Goal: Information Seeking & Learning: Learn about a topic

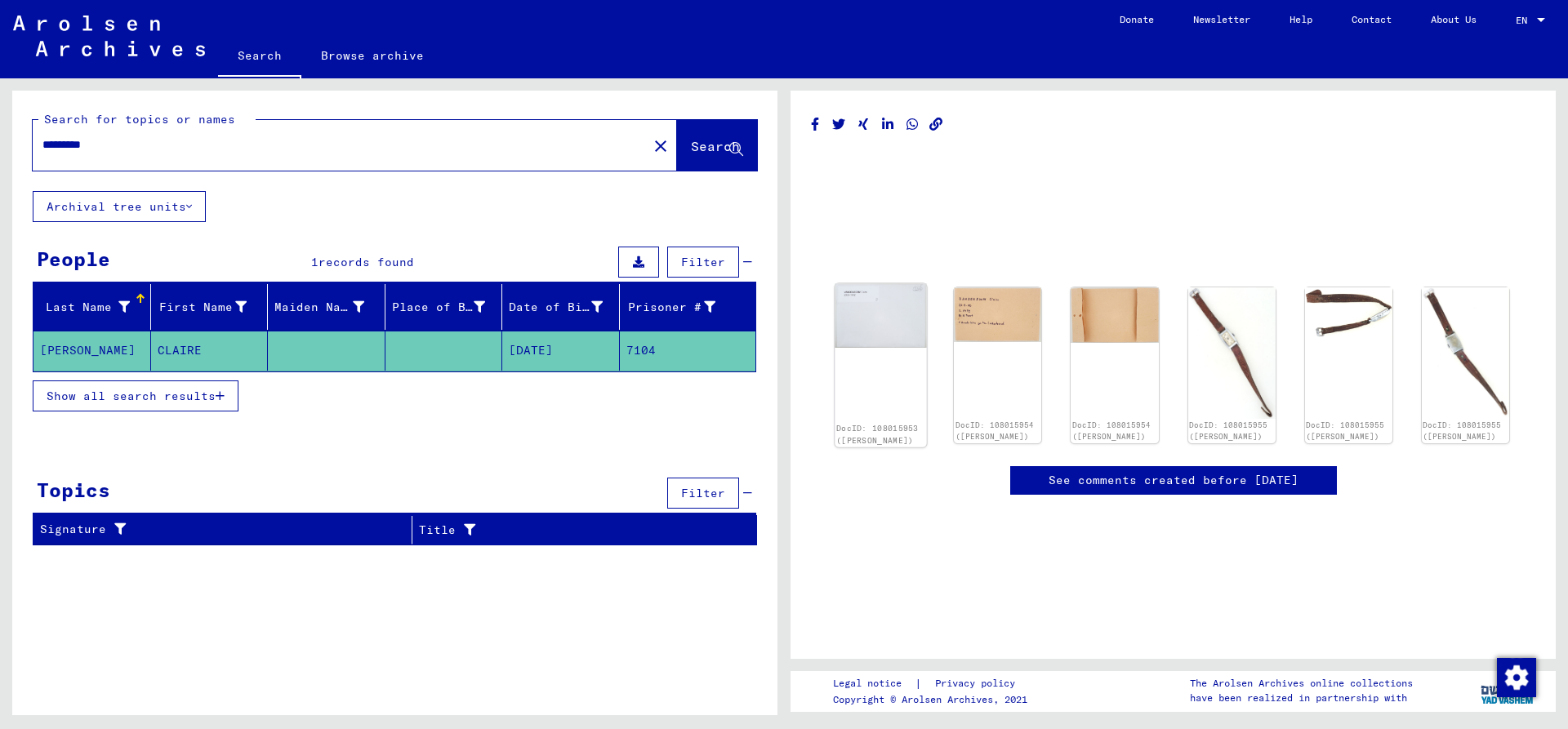
click at [896, 332] on img at bounding box center [881, 316] width 93 height 65
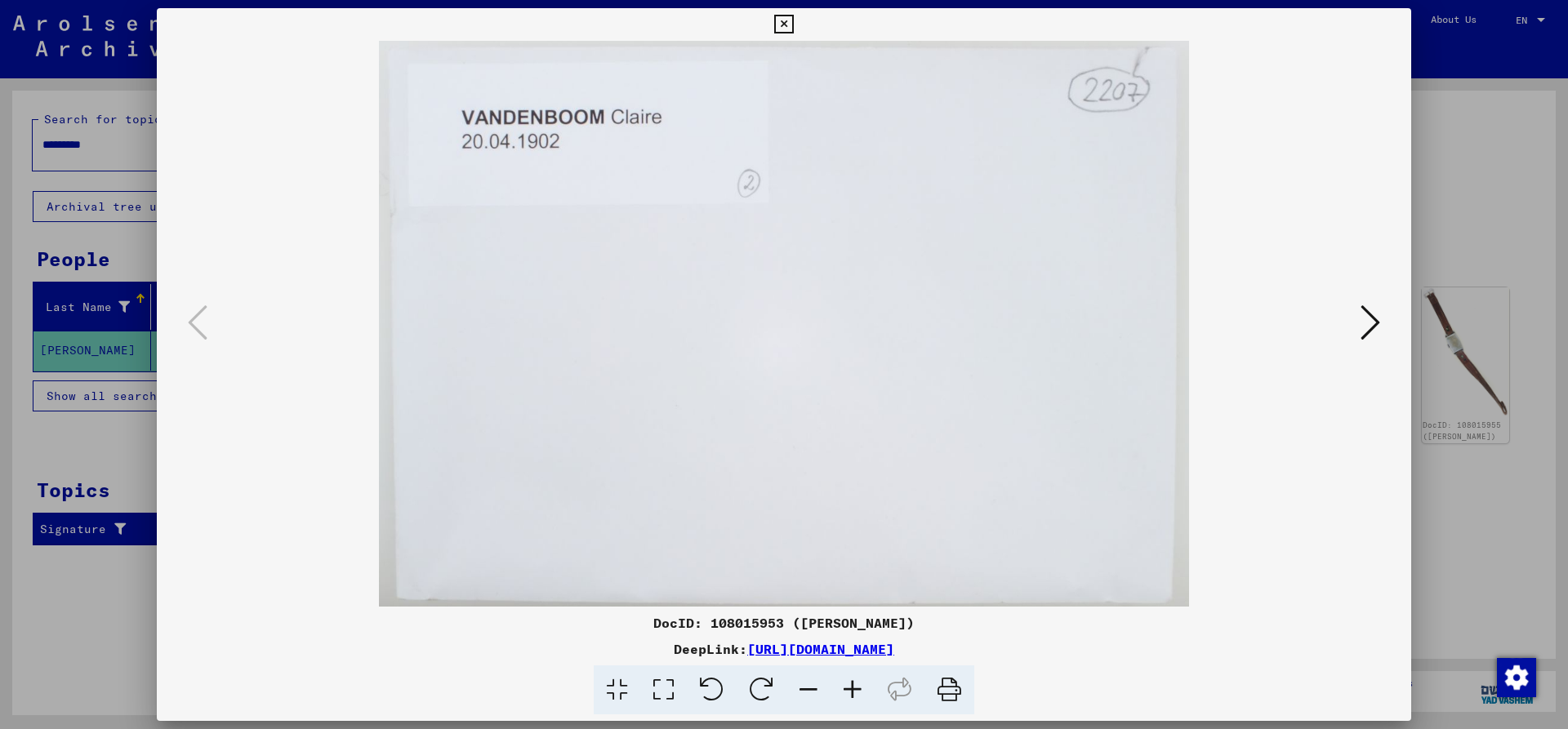
drag, startPoint x: 1414, startPoint y: 377, endPoint x: 1375, endPoint y: 334, distance: 58.1
click at [1392, 353] on div "DocID: 108015953 ([PERSON_NAME]) DeepLink: [URL][DOMAIN_NAME]" at bounding box center [784, 364] width 1568 height 729
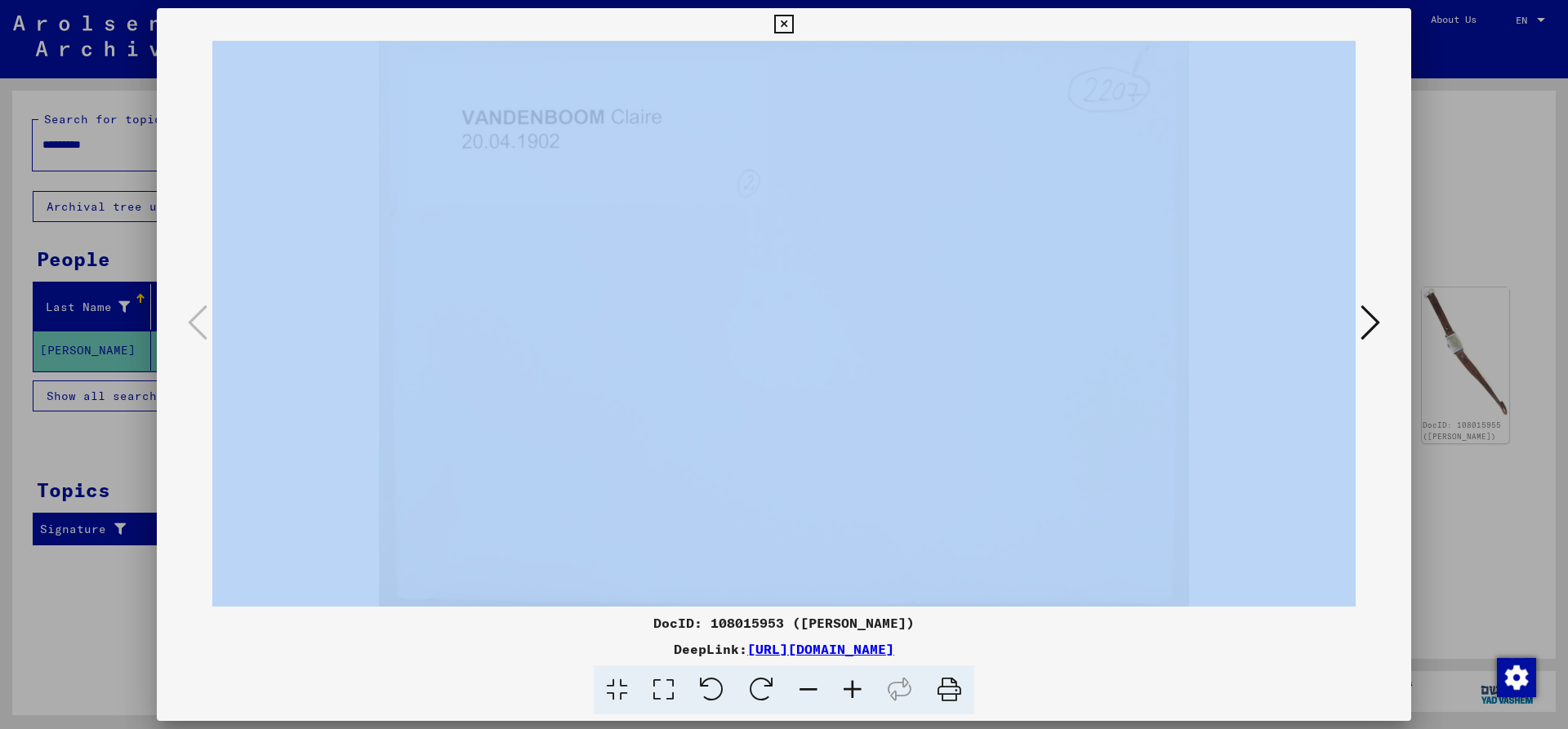
click at [1375, 332] on icon at bounding box center [1370, 323] width 20 height 39
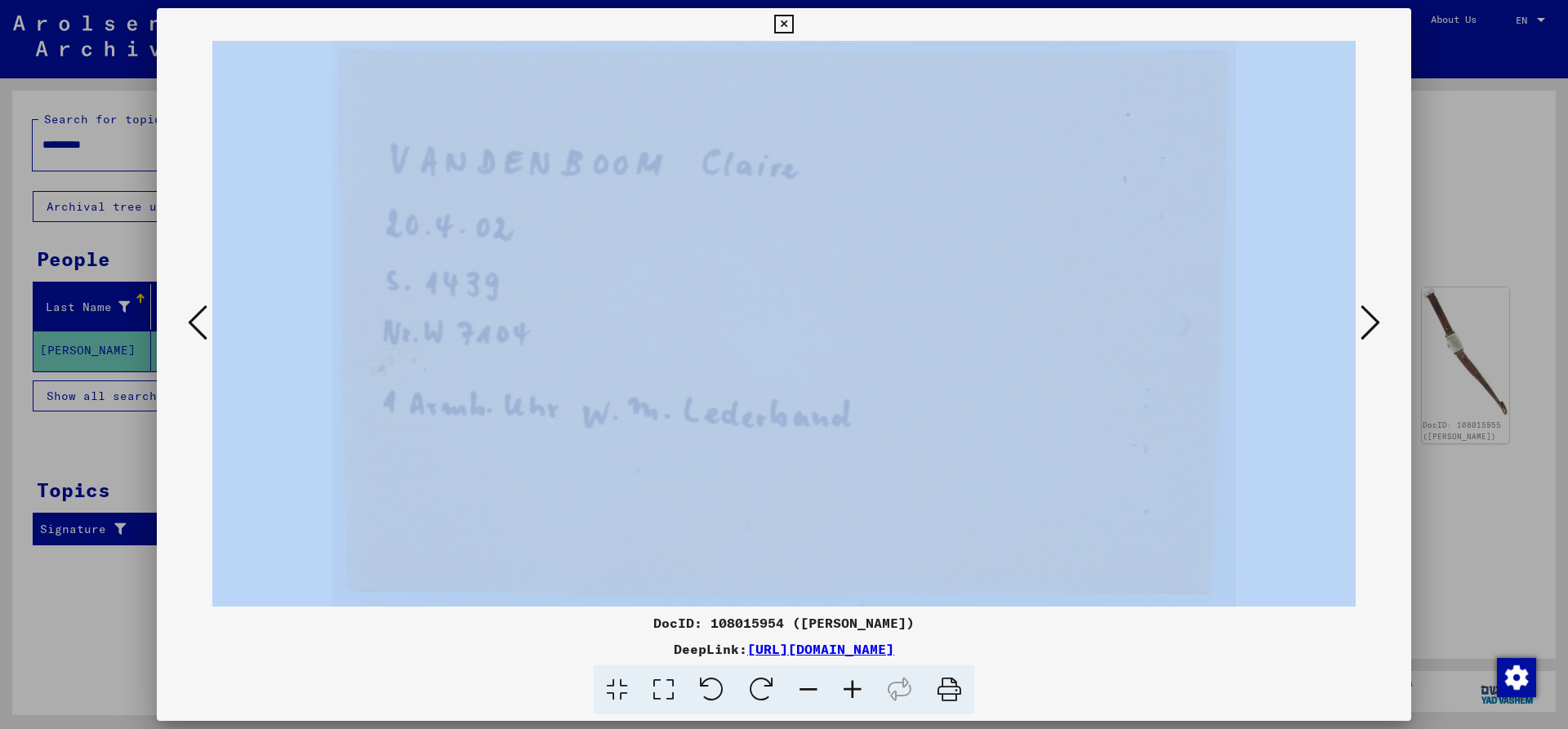
click at [1279, 494] on img at bounding box center [784, 323] width 1143 height 566
click at [1012, 559] on img at bounding box center [784, 323] width 1143 height 566
click at [234, 573] on img at bounding box center [784, 323] width 1143 height 566
drag, startPoint x: 388, startPoint y: 575, endPoint x: 358, endPoint y: 665, distance: 94.9
click at [388, 592] on img at bounding box center [784, 323] width 1143 height 566
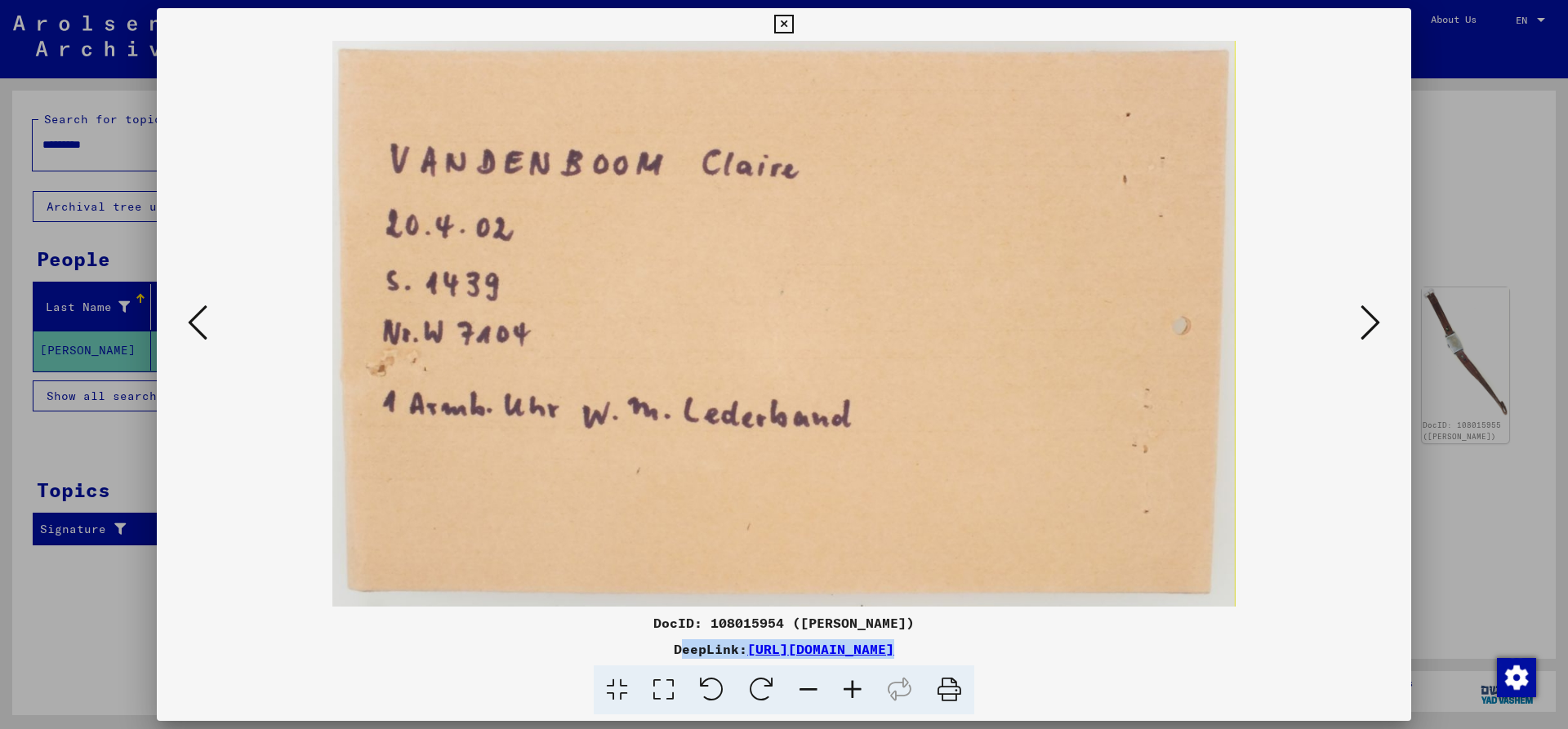
drag, startPoint x: 360, startPoint y: 667, endPoint x: 358, endPoint y: 637, distance: 30.1
click at [358, 637] on div "DocID: 108015954 ([PERSON_NAME]) DeepLink: [URL][DOMAIN_NAME]" at bounding box center [784, 664] width 1255 height 102
click at [687, 425] on img at bounding box center [784, 323] width 1143 height 566
click at [1364, 321] on icon at bounding box center [1370, 323] width 20 height 39
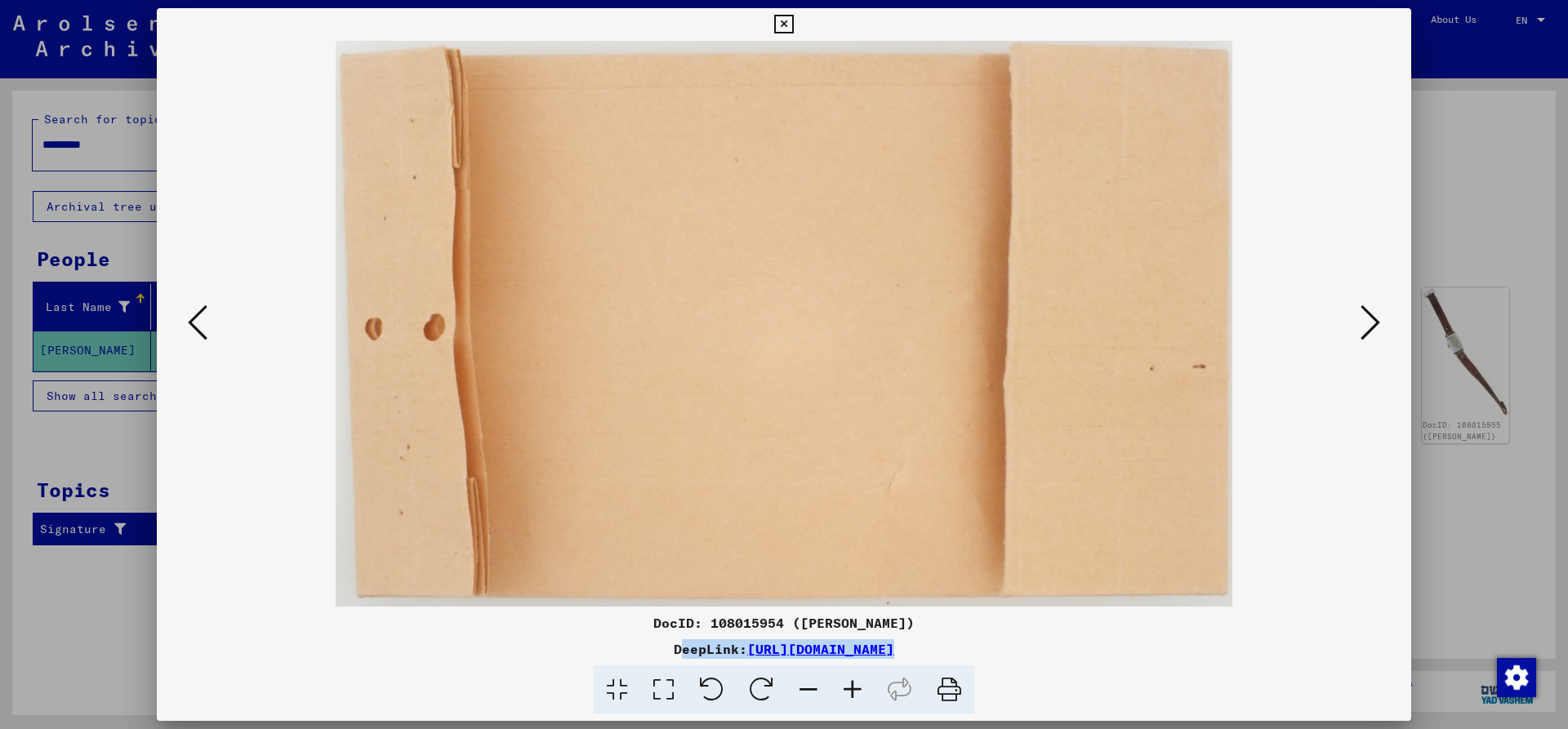
click at [1352, 326] on img at bounding box center [784, 323] width 1143 height 566
click at [1369, 323] on icon at bounding box center [1370, 323] width 20 height 39
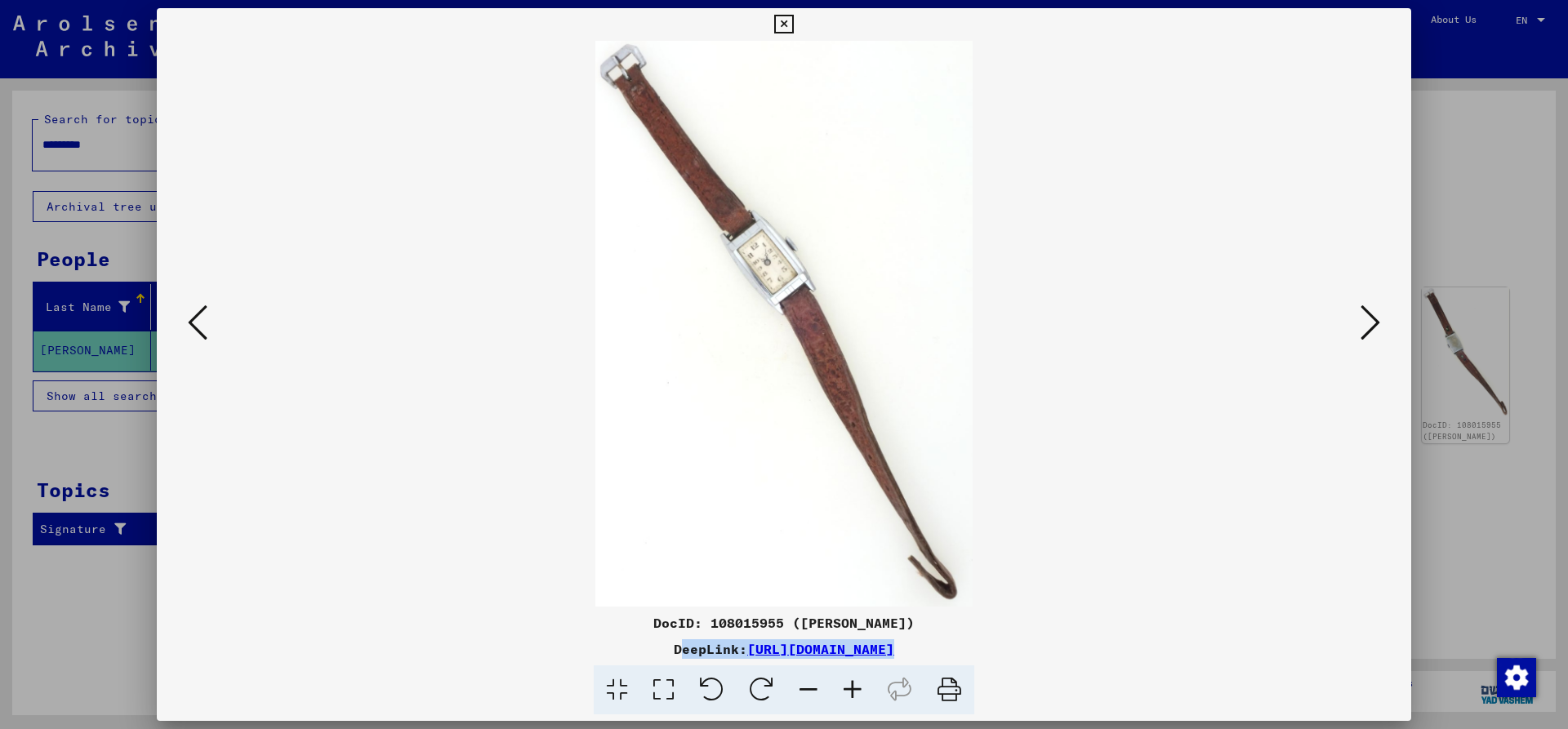
click at [1369, 331] on icon at bounding box center [1370, 323] width 20 height 39
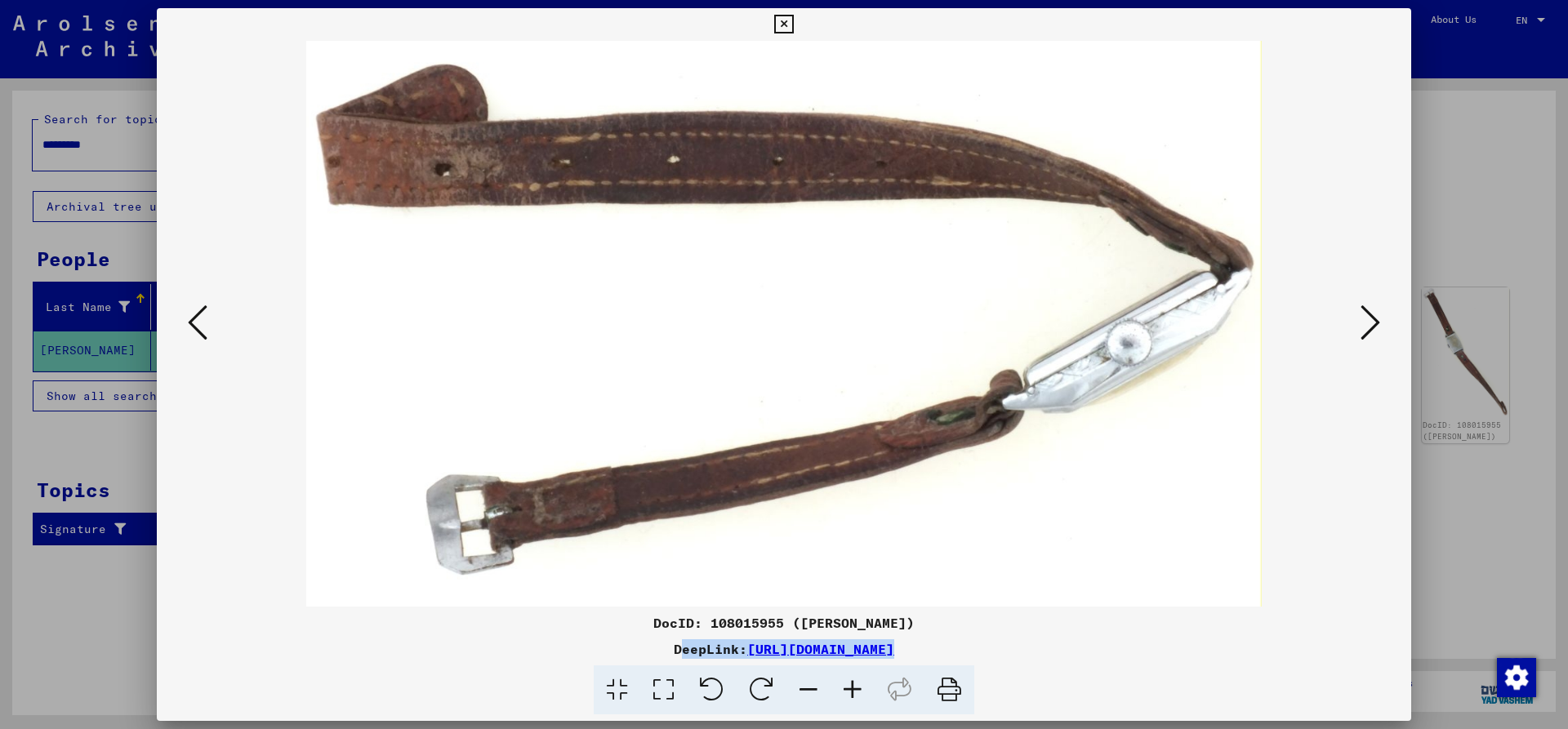
click at [1369, 332] on icon at bounding box center [1370, 323] width 20 height 39
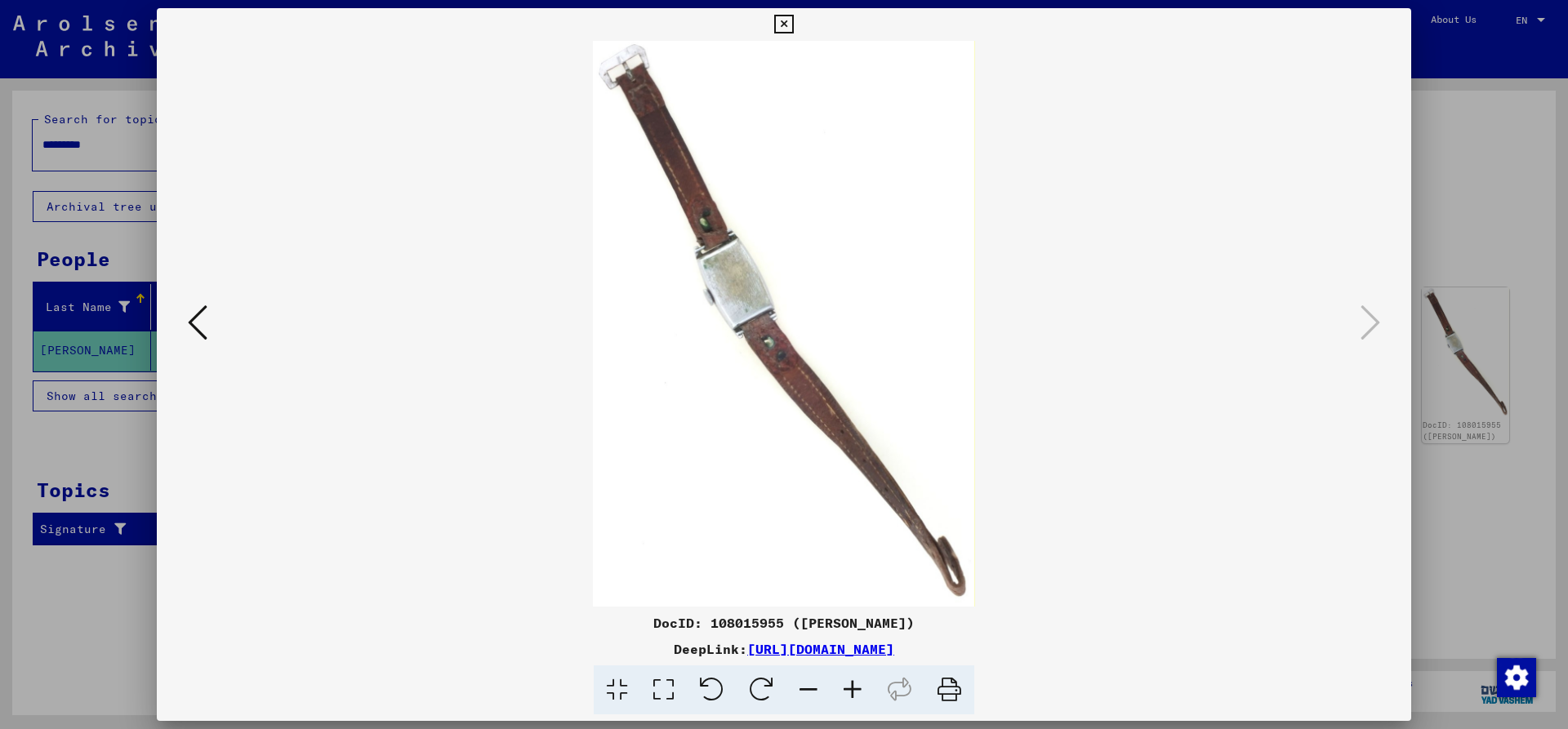
click at [1397, 340] on div at bounding box center [784, 323] width 1255 height 566
click at [219, 321] on img at bounding box center [784, 323] width 1143 height 566
click at [212, 327] on button at bounding box center [198, 323] width 30 height 47
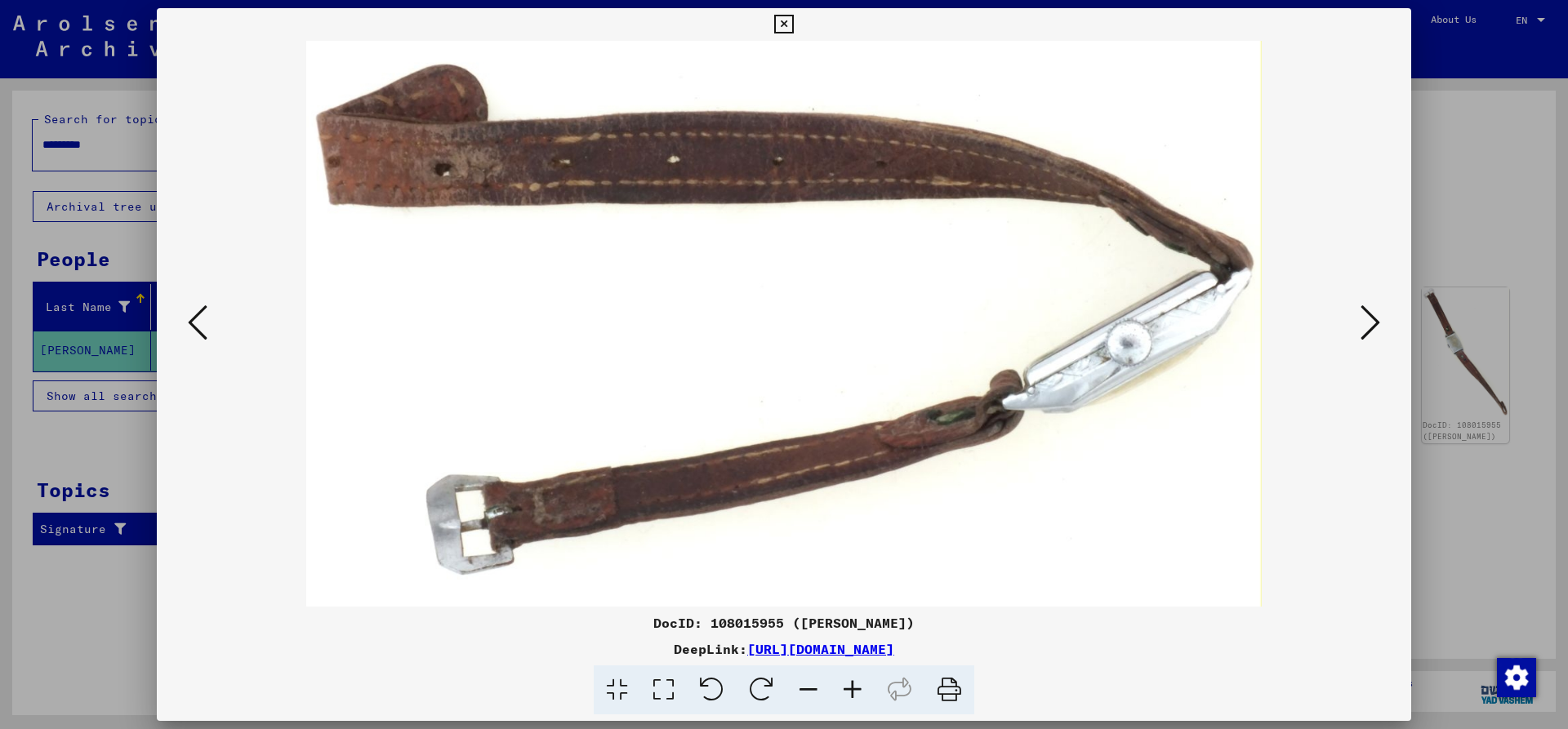
click at [197, 329] on icon at bounding box center [198, 323] width 20 height 39
